Goal: Information Seeking & Learning: Find specific fact

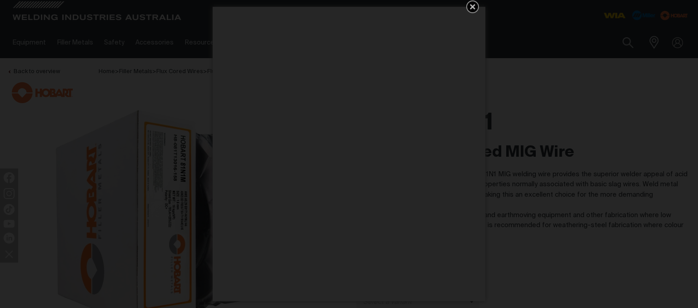
click at [472, 6] on icon "Get 5 WIA Welding Guides Free!" at bounding box center [472, 6] width 5 height 5
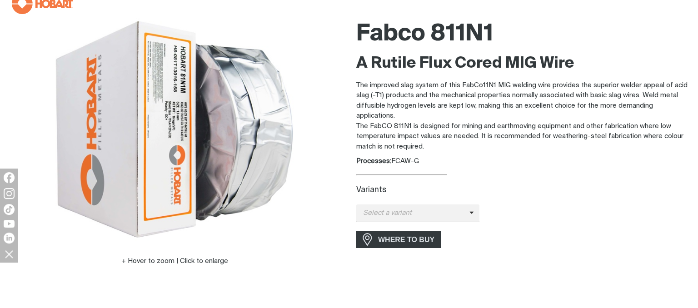
scroll to position [96, 0]
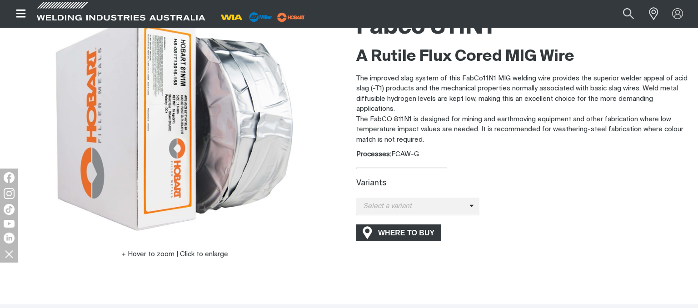
click at [406, 234] on span "WHERE TO BUY" at bounding box center [406, 233] width 68 height 15
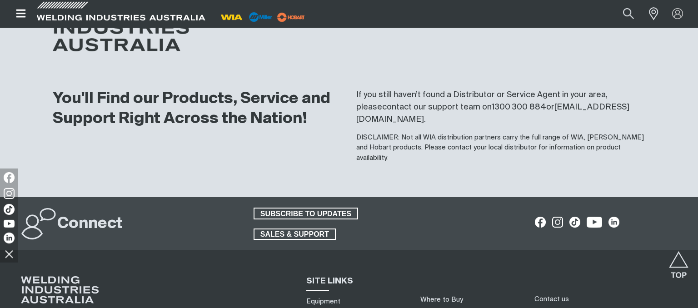
scroll to position [912, 0]
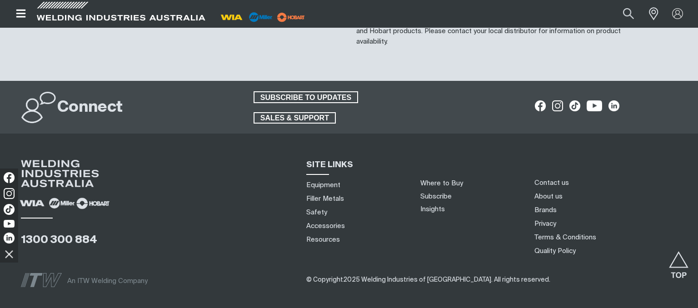
click at [98, 195] on img at bounding box center [93, 203] width 40 height 16
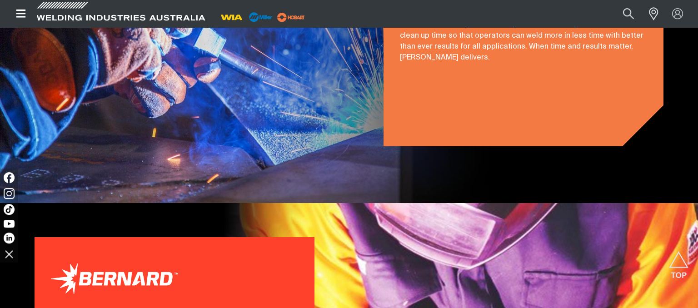
scroll to position [1436, 0]
click at [627, 11] on button "Search products" at bounding box center [628, 13] width 37 height 25
paste input "FabCo 811N2"
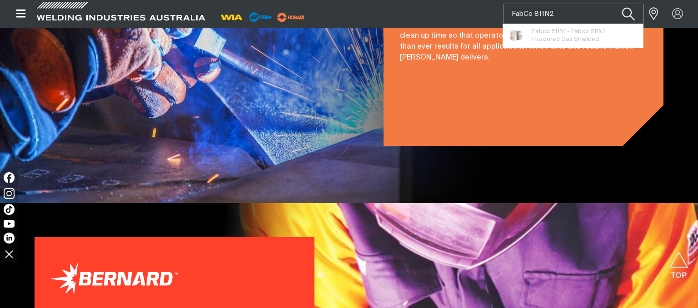
type input "FabCo 811N2"
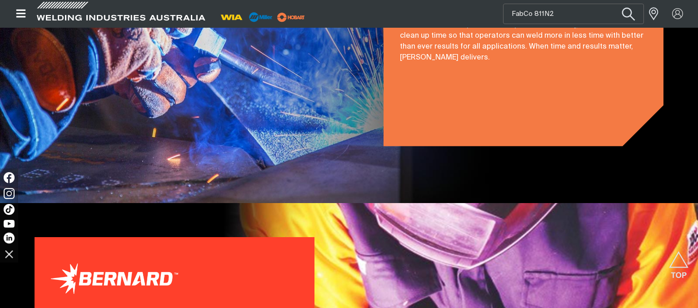
click at [629, 11] on button "Search products" at bounding box center [628, 13] width 37 height 25
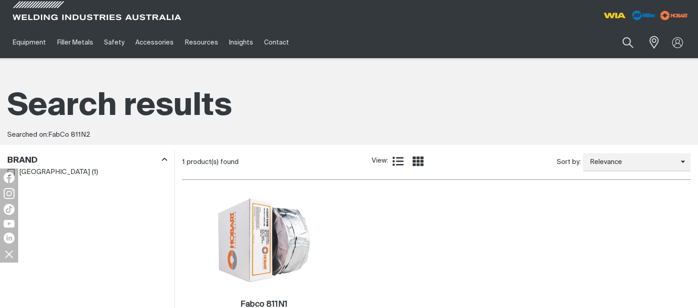
click at [400, 160] on icon "Product list controls" at bounding box center [398, 161] width 11 height 11
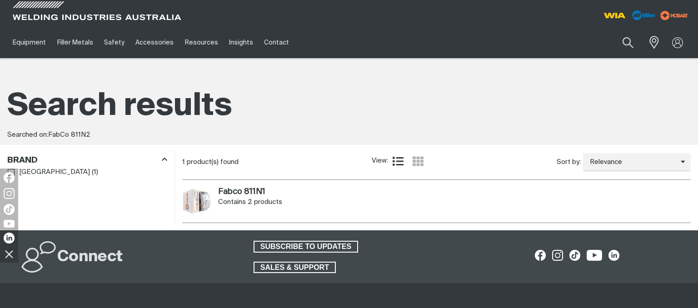
click at [194, 201] on img at bounding box center [196, 201] width 29 height 26
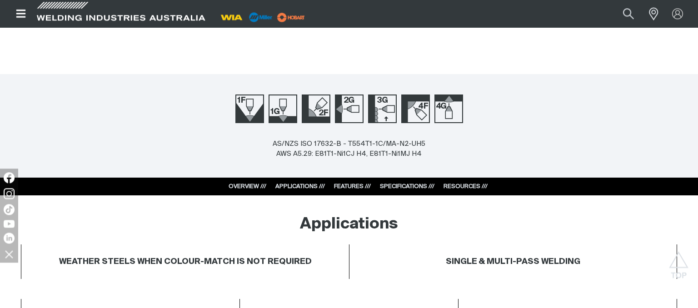
scroll to position [336, 0]
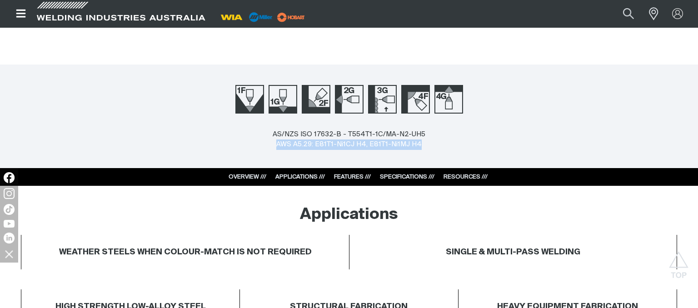
drag, startPoint x: 279, startPoint y: 144, endPoint x: 423, endPoint y: 143, distance: 143.6
click at [423, 143] on div "AS/NZS ISO 17632-B - T554T1-1C/MA-N2-UH5 AWS A5.29: E81T1-Ni1CJ H4, E81T1-Ni1MJ…" at bounding box center [349, 149] width 698 height 39
copy div "AWS A5.29: E81T1-Ni1CJ H4, E81T1-Ni1MJ H4"
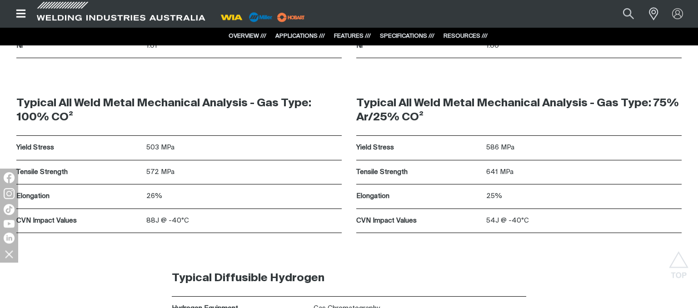
scroll to position [1631, 0]
